Goal: Task Accomplishment & Management: Manage account settings

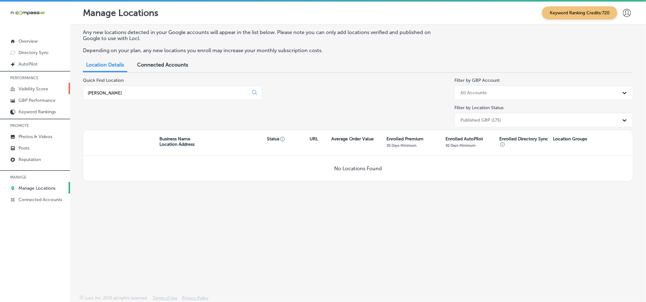
drag, startPoint x: 120, startPoint y: 93, endPoint x: 51, endPoint y: 84, distance: 70.3
click at [51, 84] on div "iconmonstr-menu-thin copy Created with Sketch. Overview Directory Sync Created …" at bounding box center [323, 153] width 646 height 302
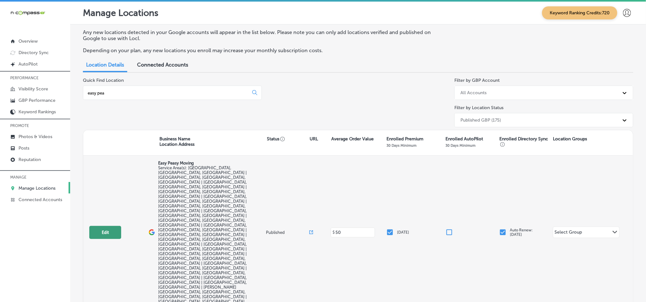
type input "easy pea"
click at [108, 226] on button "Edit" at bounding box center [105, 232] width 32 height 13
select select "US"
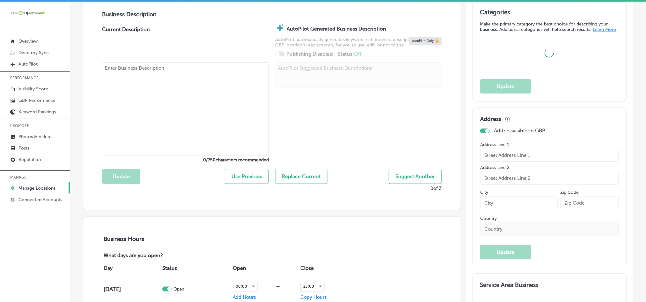
type input "Easy Peasy Moving"
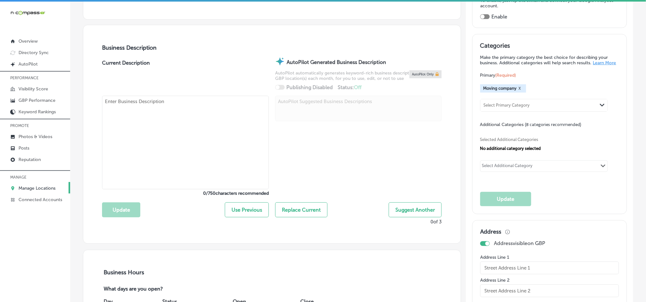
scroll to position [175, 0]
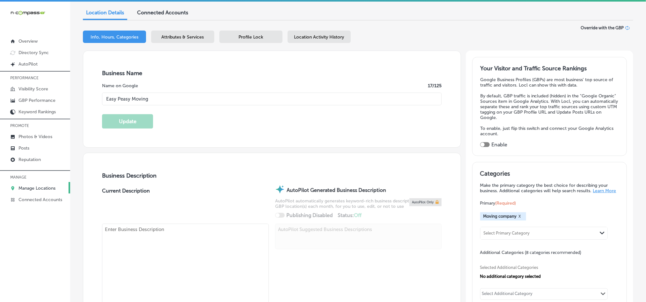
checkbox input "false"
type input "[STREET_ADDRESS]"
type input "[GEOGRAPHIC_DATA]"
type input "32714"
type input "US"
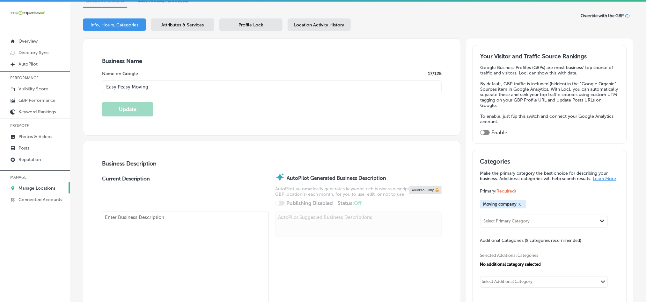
type textarea "Easy Peasy Moving LLC is a licensed, insured, and bonded moving company serving…"
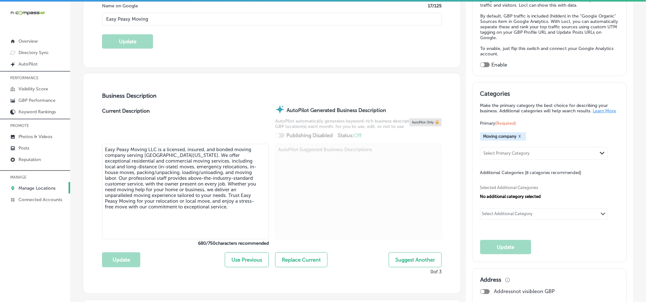
type input "[PHONE_NUMBER]"
type input "[URL][DOMAIN_NAME]"
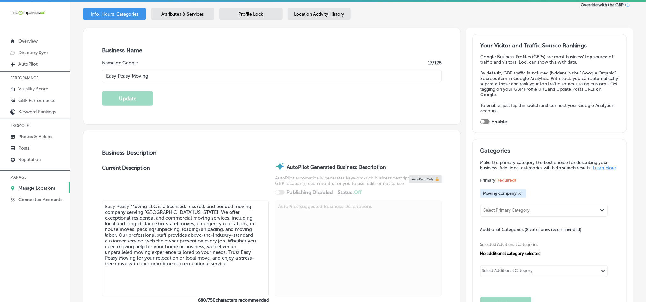
scroll to position [80, 0]
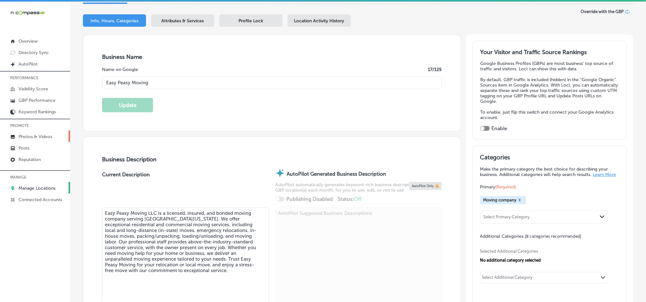
checkbox input "true"
click at [28, 147] on p "Posts" at bounding box center [23, 148] width 11 height 5
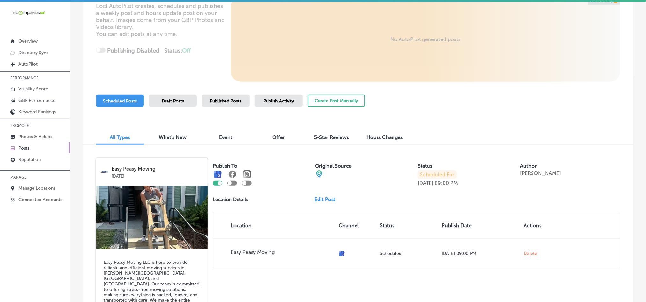
scroll to position [96, 0]
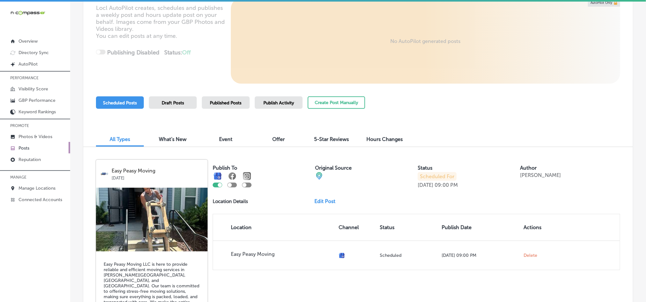
click at [224, 108] on div "Published Posts" at bounding box center [226, 103] width 48 height 12
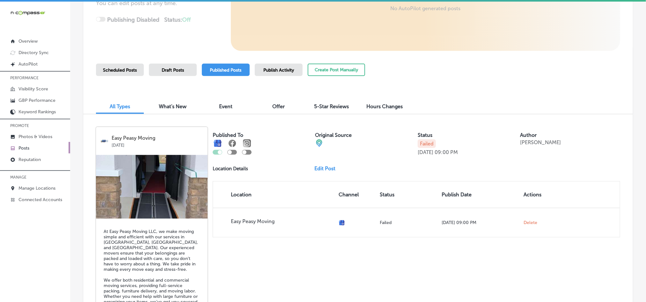
scroll to position [127, 0]
